Goal: Register for event/course

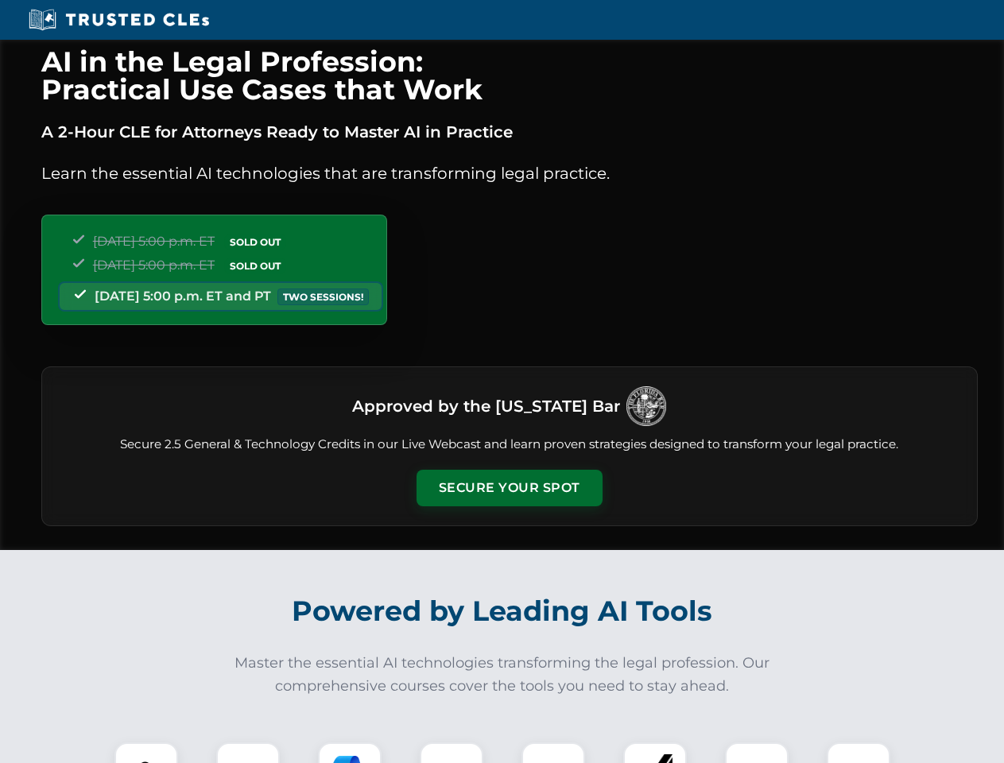
click at [509, 488] on button "Secure Your Spot" at bounding box center [510, 488] width 186 height 37
click at [146, 753] on img at bounding box center [146, 775] width 46 height 46
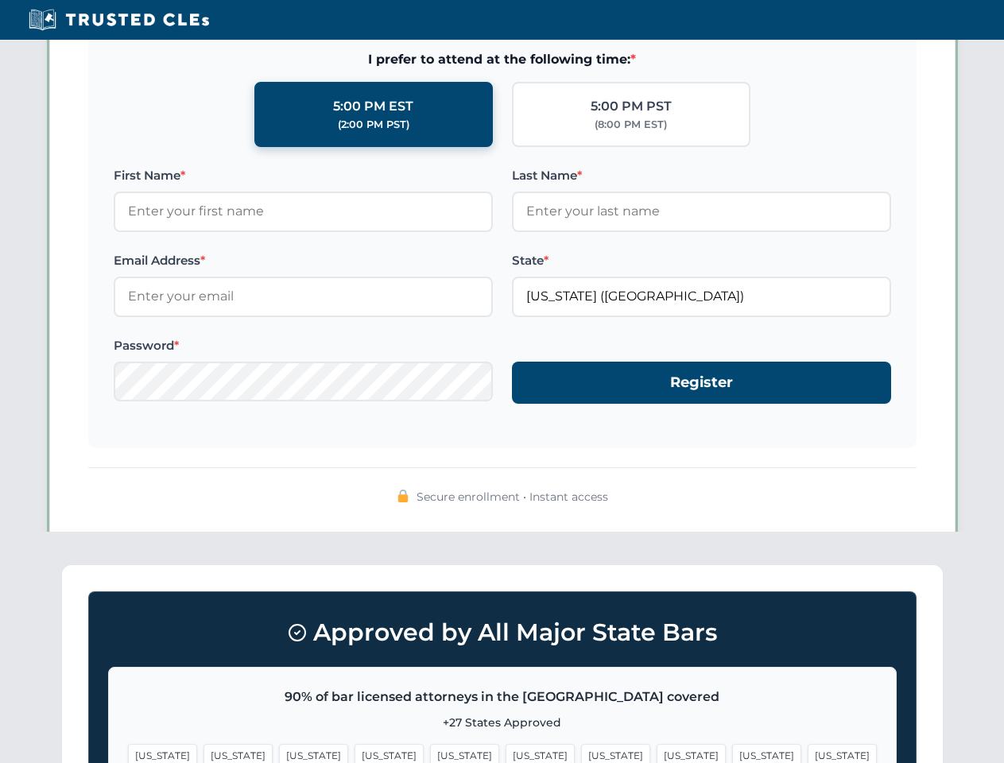
click at [581, 753] on span "[US_STATE]" at bounding box center [615, 755] width 69 height 23
click at [732, 753] on span "[US_STATE]" at bounding box center [766, 755] width 69 height 23
